Goal: Obtain resource: Obtain resource

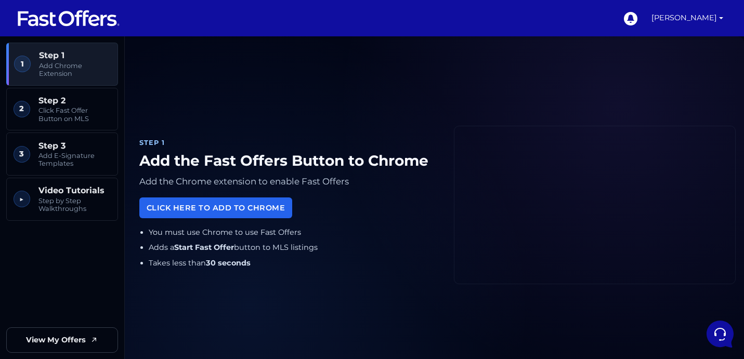
click at [59, 20] on img at bounding box center [69, 18] width 104 height 20
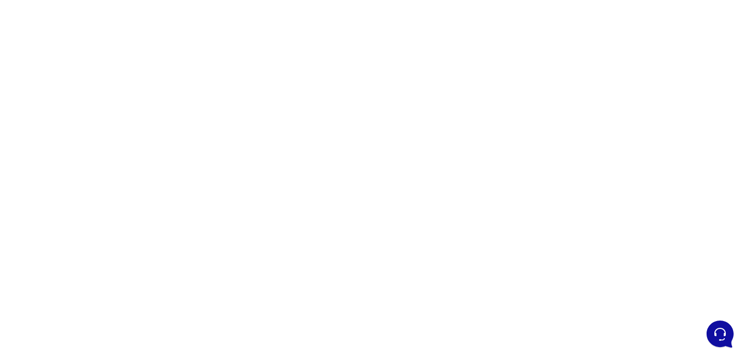
scroll to position [74, 0]
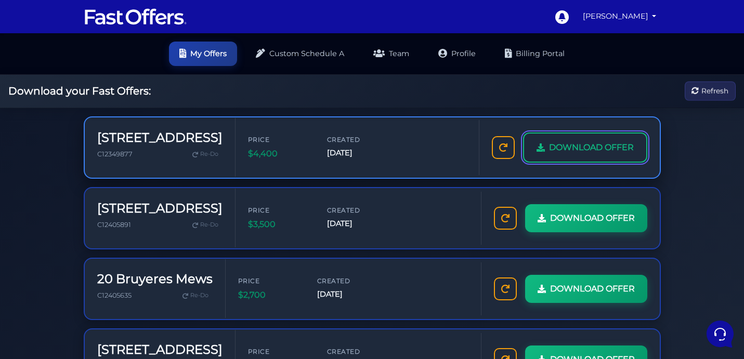
click at [592, 145] on span "DOWNLOAD OFFER" at bounding box center [591, 148] width 85 height 14
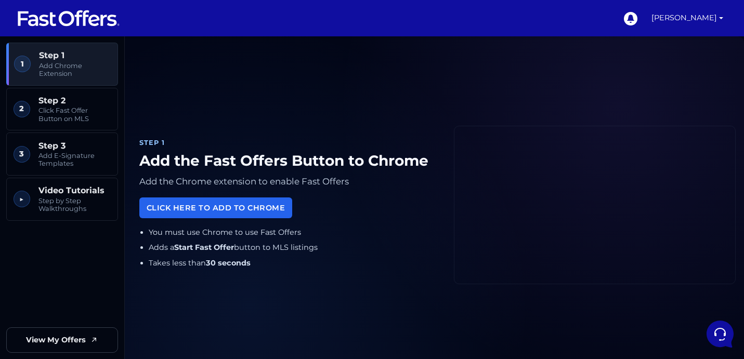
click at [384, 256] on ul "You must use Chrome to use Fast Offers Adds a Start Fast Offer button to MLS li…" at bounding box center [288, 248] width 298 height 43
click at [86, 21] on img at bounding box center [69, 18] width 104 height 20
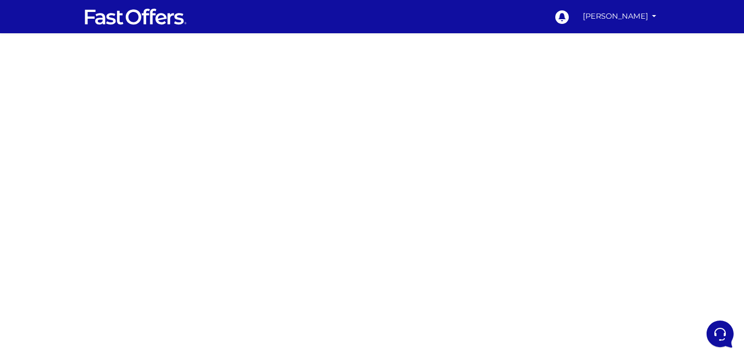
click at [493, 186] on div at bounding box center [372, 293] width 744 height 520
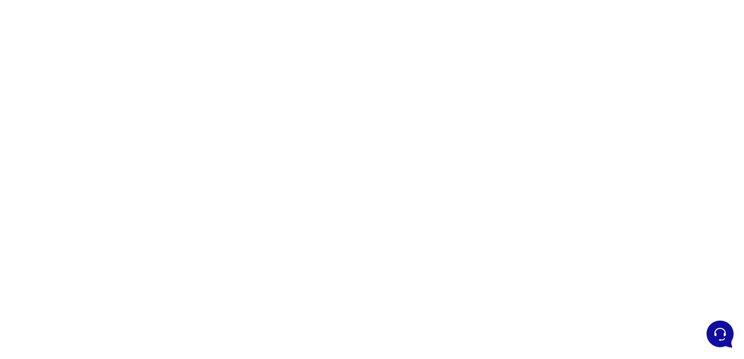
scroll to position [110, 0]
click at [514, 115] on div at bounding box center [372, 184] width 744 height 520
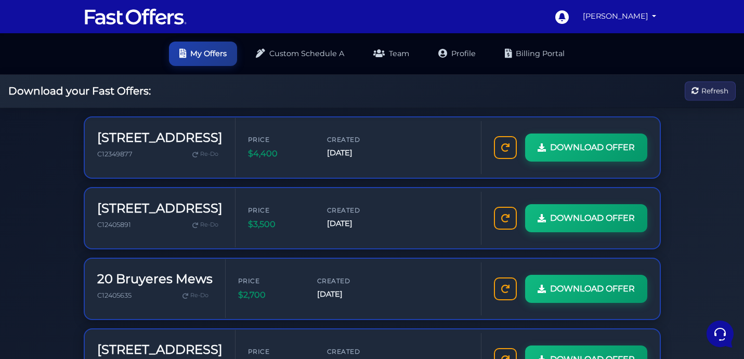
click at [439, 89] on div "Download your Fast Offers: Refresh" at bounding box center [372, 91] width 744 height 33
click at [722, 94] on span "Refresh" at bounding box center [714, 90] width 27 height 11
click at [195, 53] on link "My Offers" at bounding box center [203, 53] width 68 height 24
click at [145, 25] on img at bounding box center [136, 17] width 104 height 20
click at [704, 96] on span "Refresh" at bounding box center [714, 90] width 27 height 11
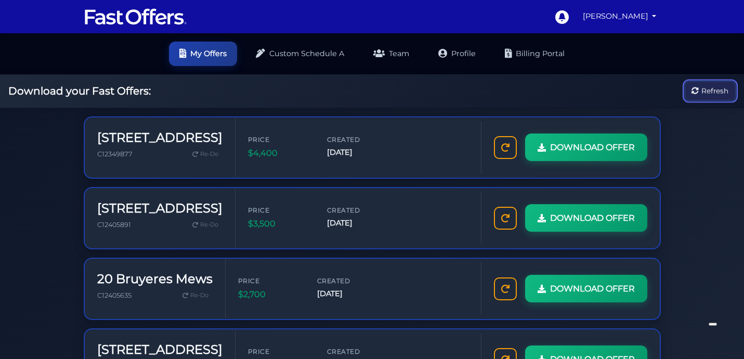
click at [704, 96] on span "Refresh" at bounding box center [714, 90] width 27 height 11
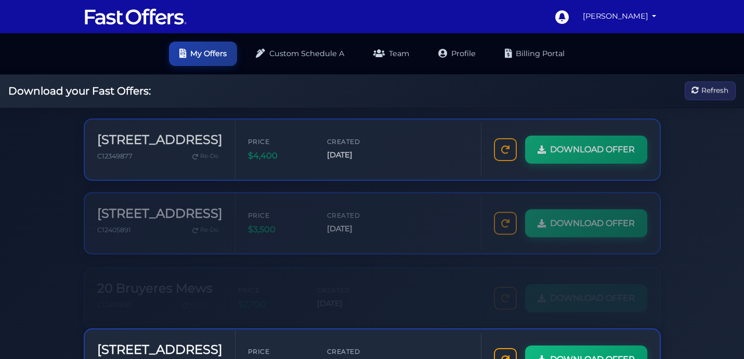
click at [704, 96] on span "Refresh" at bounding box center [714, 90] width 27 height 11
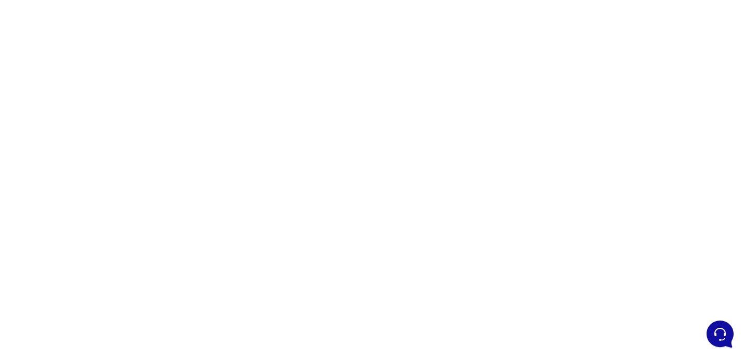
scroll to position [42, 0]
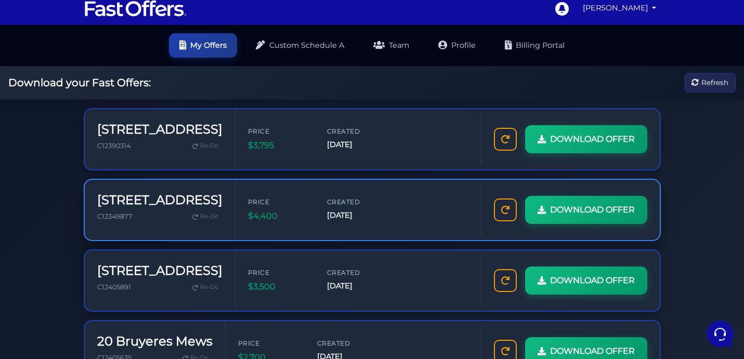
scroll to position [10, 0]
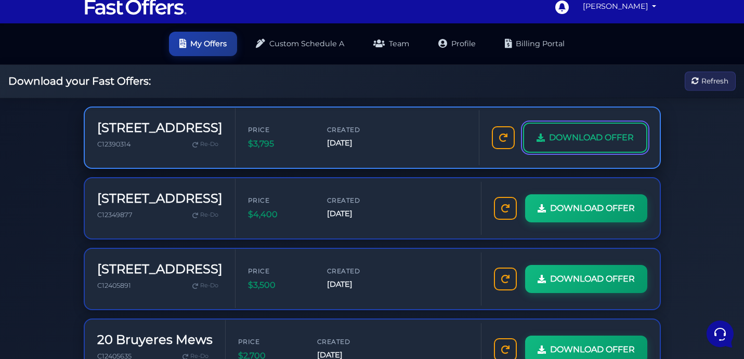
click at [550, 140] on span "DOWNLOAD OFFER" at bounding box center [591, 138] width 85 height 14
